Goal: Transaction & Acquisition: Download file/media

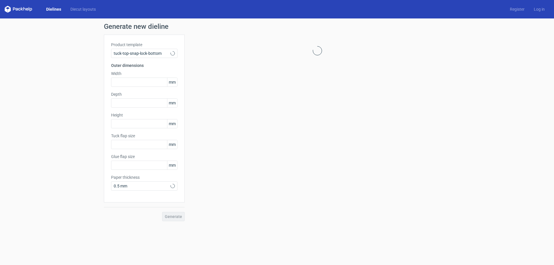
type input "15"
type input "10"
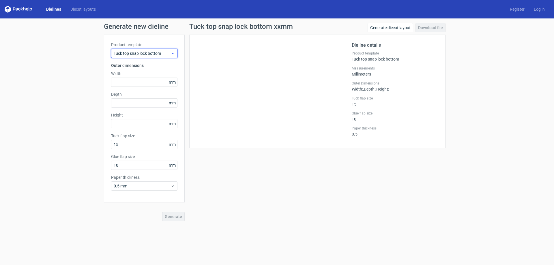
click at [150, 52] on span "Tuck top snap lock bottom" at bounding box center [142, 53] width 57 height 6
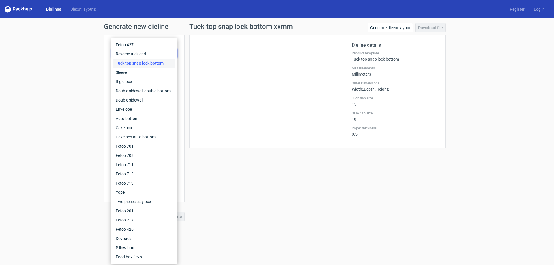
click at [152, 62] on div "Tuck top snap lock bottom" at bounding box center [144, 63] width 62 height 9
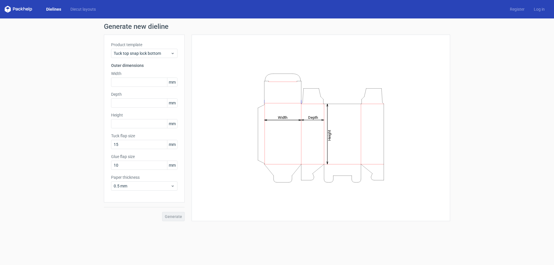
click at [150, 48] on div "Product template Tuck top snap lock bottom" at bounding box center [144, 50] width 66 height 16
click at [150, 53] on span "Tuck top snap lock bottom" at bounding box center [142, 53] width 57 height 6
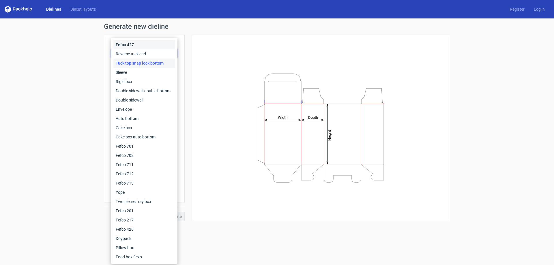
click at [153, 44] on div "Fefco 427" at bounding box center [144, 44] width 62 height 9
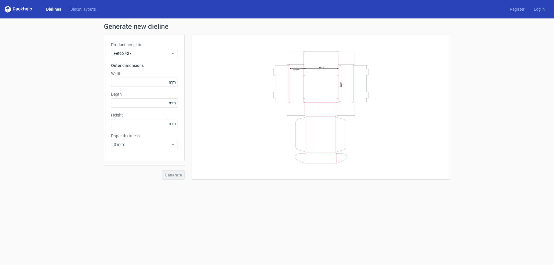
click at [153, 48] on div "Product template Fefco 427" at bounding box center [144, 50] width 66 height 16
click at [153, 52] on span "Fefco 427" at bounding box center [142, 53] width 57 height 6
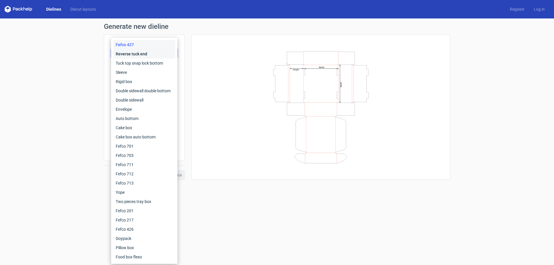
click at [154, 55] on div "Reverse tuck end" at bounding box center [144, 53] width 62 height 9
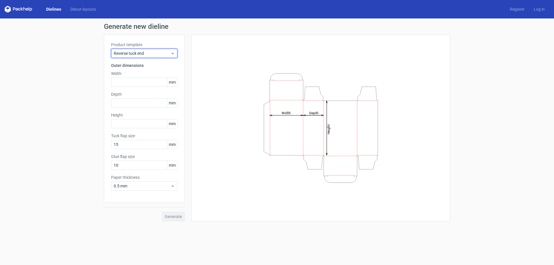
click at [158, 49] on div "Reverse tuck end" at bounding box center [144, 53] width 66 height 9
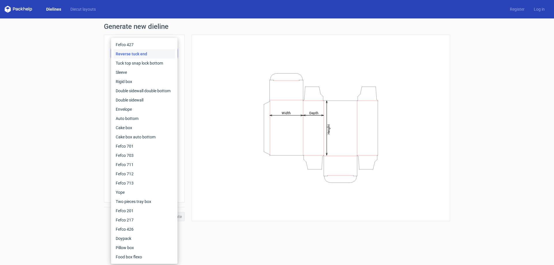
click at [157, 52] on div "Reverse tuck end" at bounding box center [144, 53] width 62 height 9
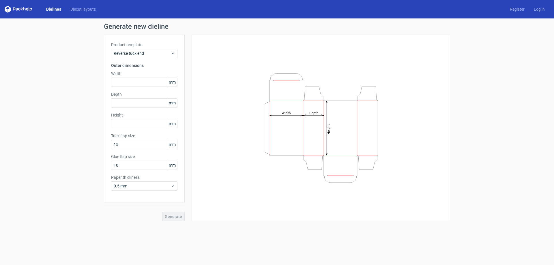
click at [144, 71] on label "Width" at bounding box center [144, 74] width 66 height 6
click at [143, 79] on input "text" at bounding box center [144, 82] width 66 height 9
type input "35"
drag, startPoint x: 129, startPoint y: 124, endPoint x: 100, endPoint y: 126, distance: 29.2
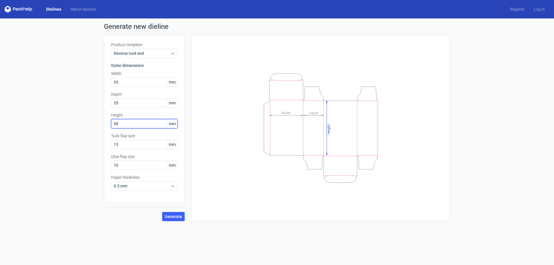
click at [100, 126] on div "Generate new dieline Product template Reverse tuck end Outer dimensions Width 3…" at bounding box center [277, 121] width 554 height 207
type input "9"
type input "98"
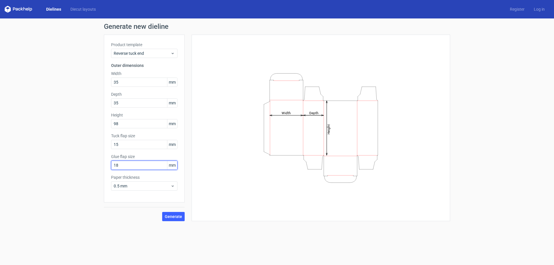
type input "18"
click at [176, 218] on span "Generate" at bounding box center [173, 217] width 17 height 4
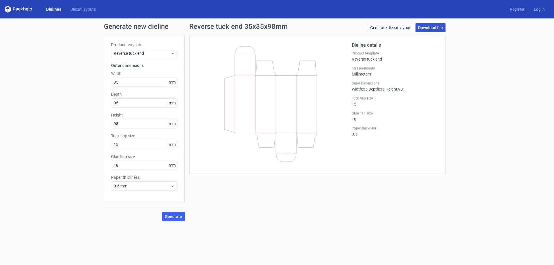
click at [435, 27] on link "Download file" at bounding box center [430, 27] width 30 height 9
drag, startPoint x: 123, startPoint y: 126, endPoint x: 100, endPoint y: 130, distance: 23.5
click at [100, 130] on div "Generate new dieline Product template Reverse tuck end Outer dimensions Width 3…" at bounding box center [277, 121] width 554 height 207
